Goal: Task Accomplishment & Management: Manage account settings

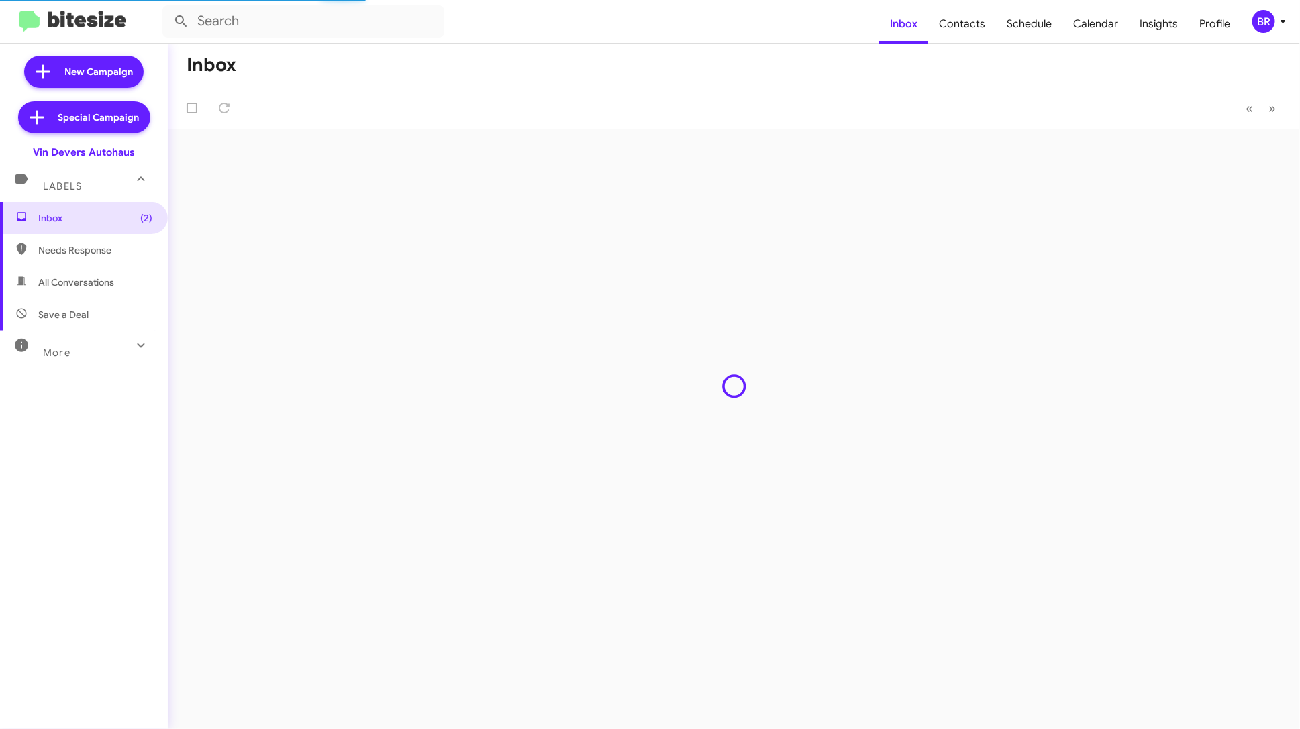
click at [1274, 26] on div "BR" at bounding box center [1263, 21] width 23 height 23
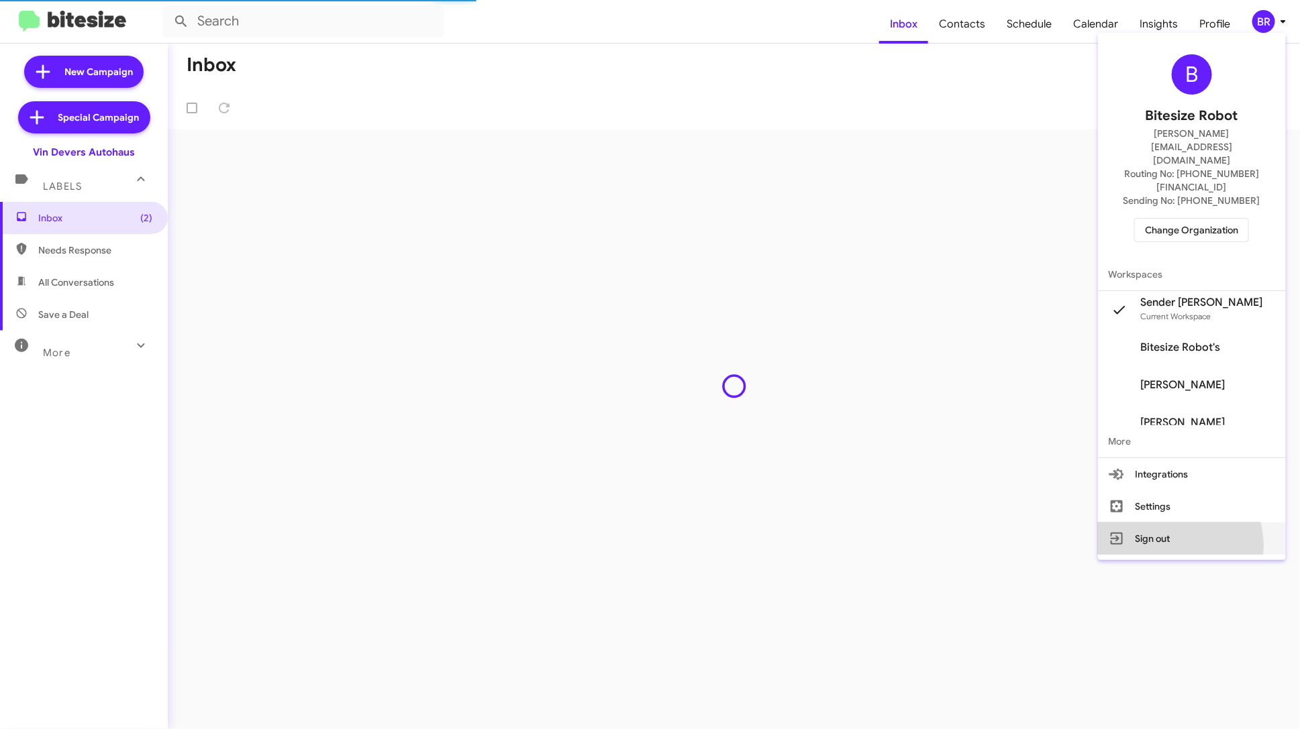
click at [1188, 523] on button "Sign out" at bounding box center [1192, 539] width 188 height 32
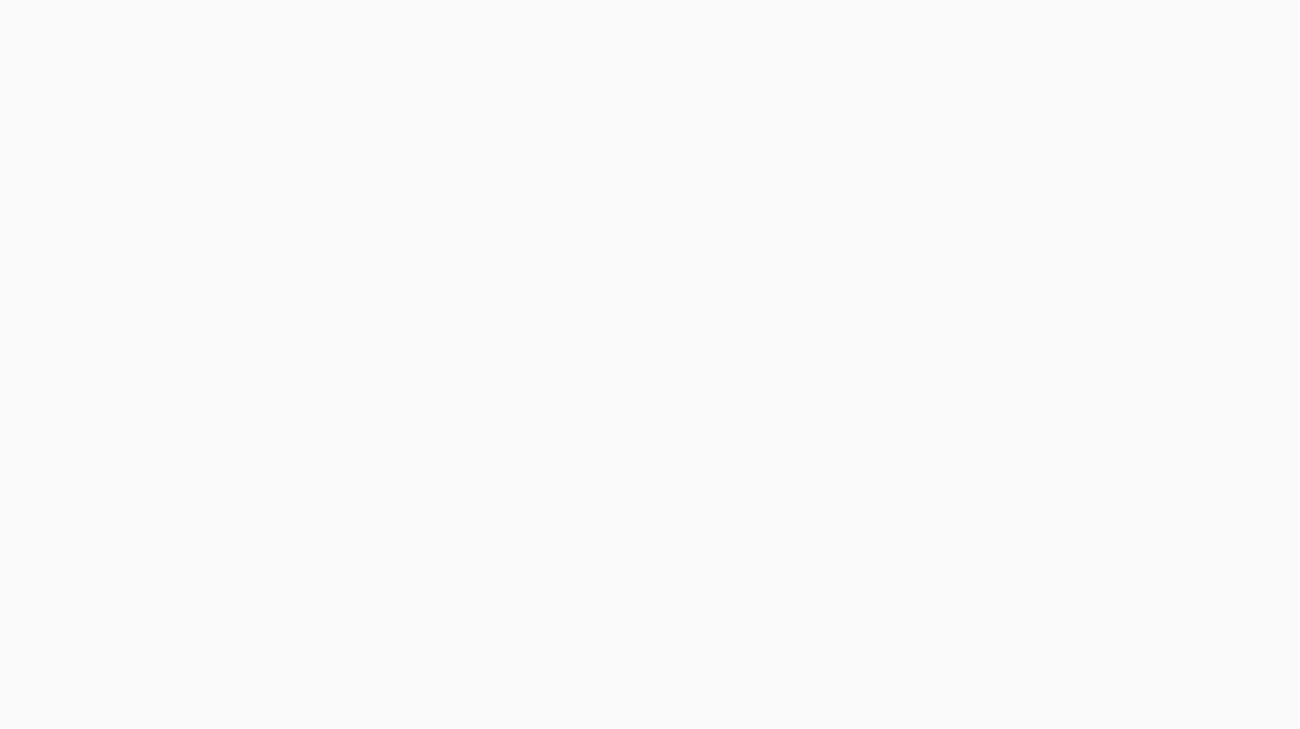
select select "24 MONTHS"
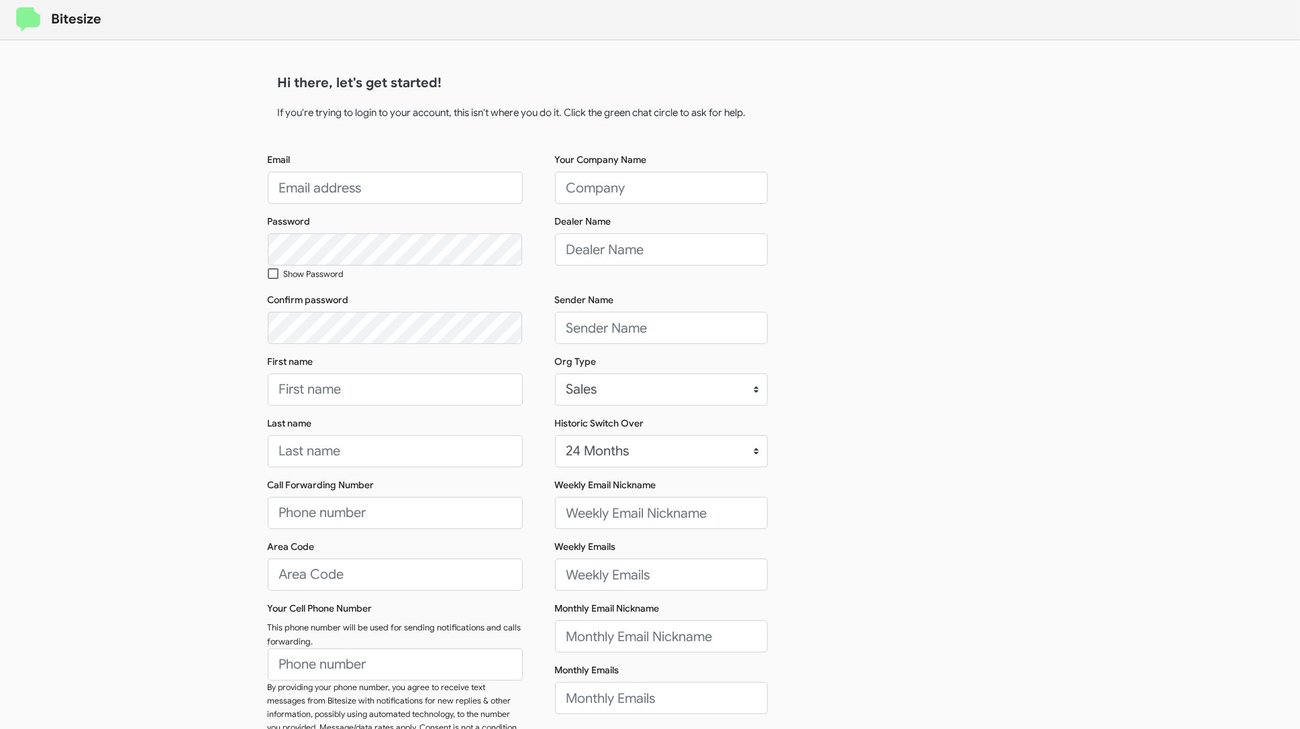
scroll to position [94, 0]
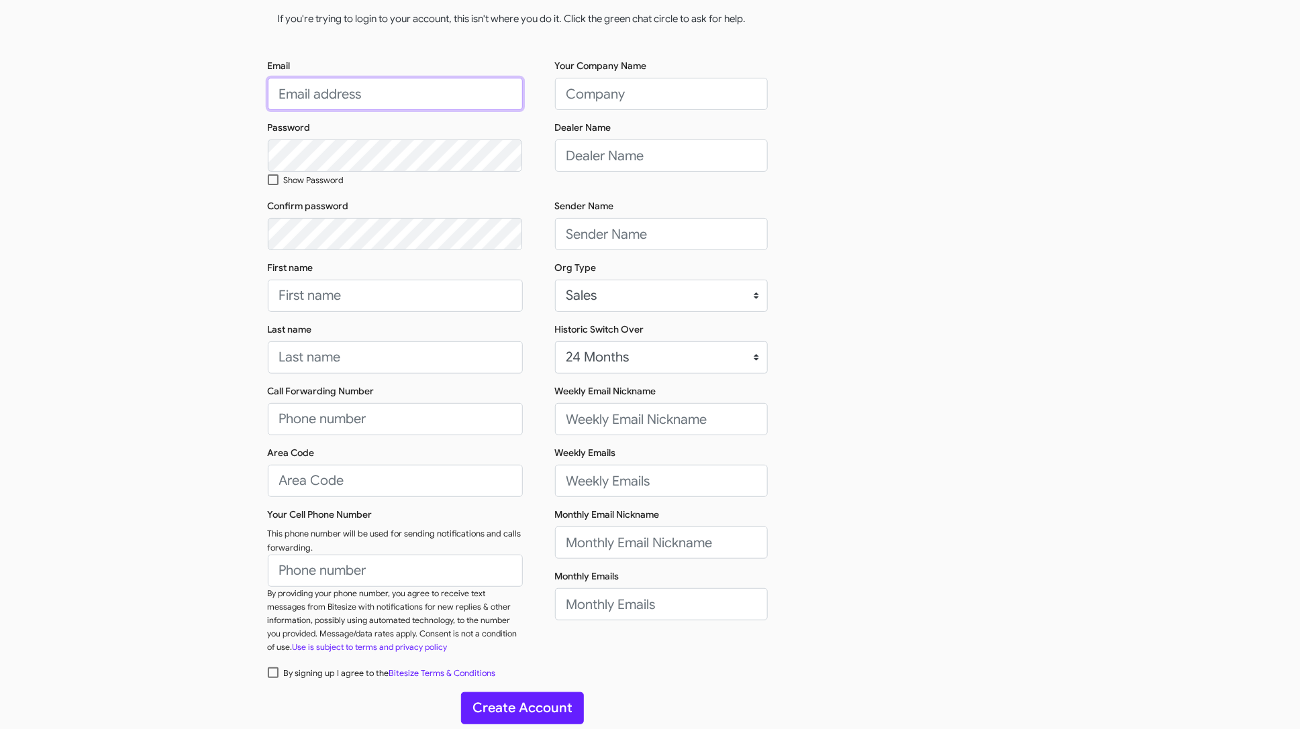
type input "edward+test1@bitesize.co"
click at [372, 90] on input "[PERSON_NAME][EMAIL_ADDRESS][DOMAIN_NAME]" at bounding box center [395, 94] width 255 height 32
click at [362, 91] on input "[PERSON_NAME][EMAIL_ADDRESS][DOMAIN_NAME]" at bounding box center [395, 94] width 255 height 32
